Goal: Task Accomplishment & Management: Manage account settings

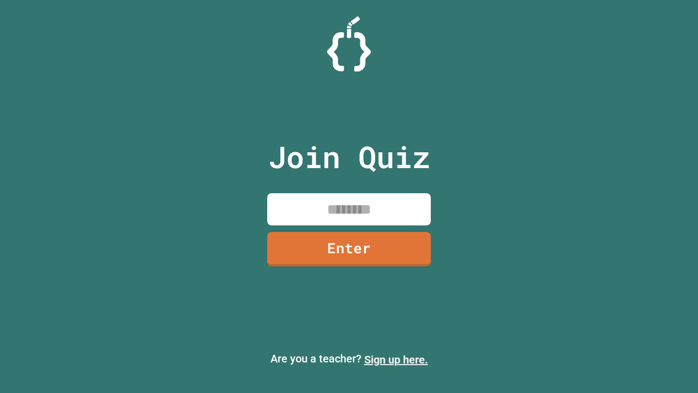
click at [396, 359] on link "Sign up here." at bounding box center [396, 359] width 64 height 13
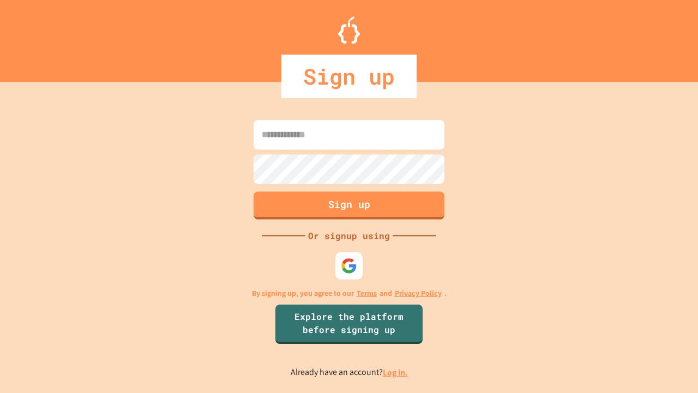
click at [396, 372] on link "Log in." at bounding box center [395, 372] width 25 height 11
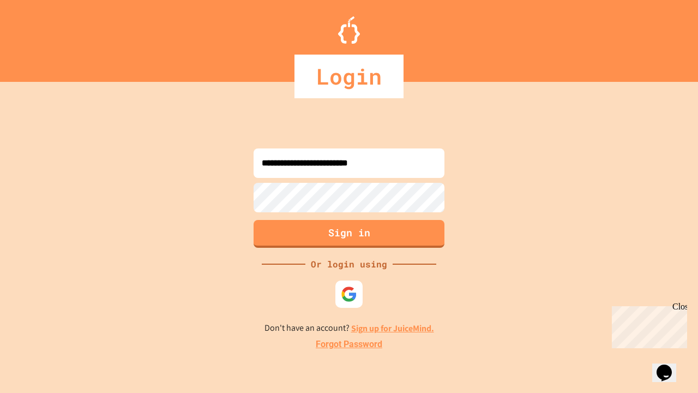
type input "**********"
